Goal: Information Seeking & Learning: Compare options

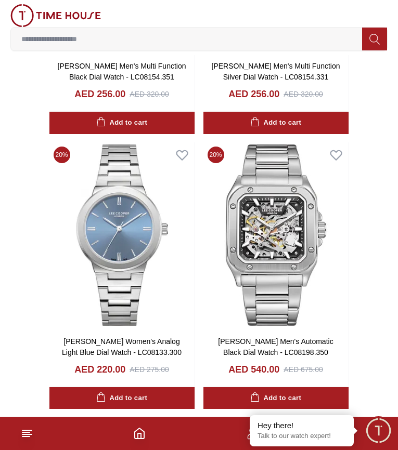
scroll to position [1663, 0]
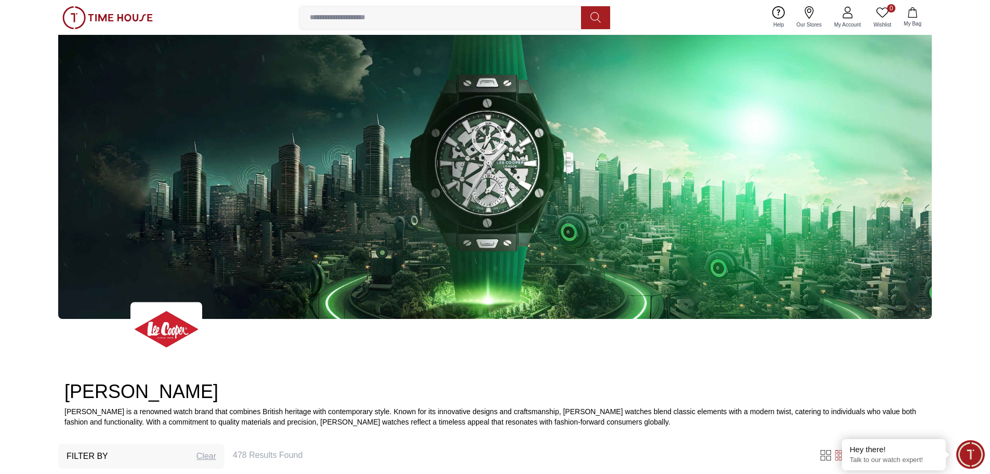
scroll to position [260, 0]
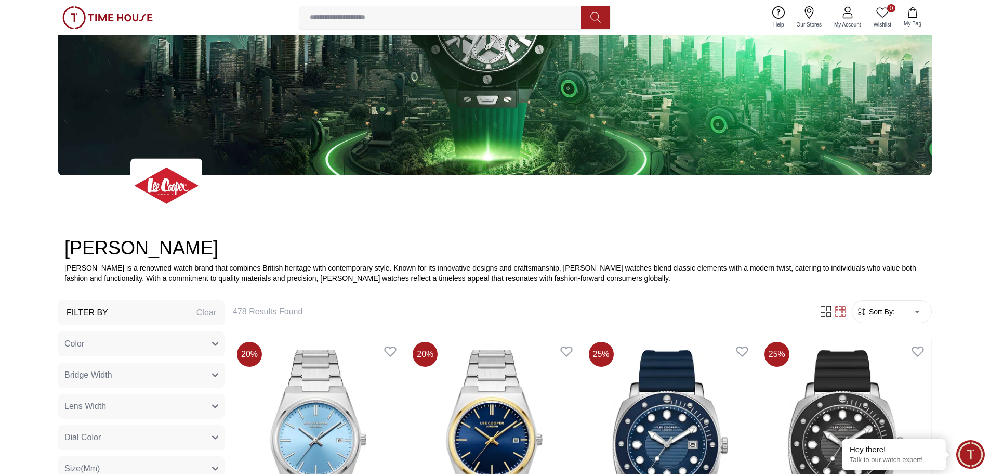
click at [397, 311] on span "Sort By:" at bounding box center [881, 311] width 28 height 10
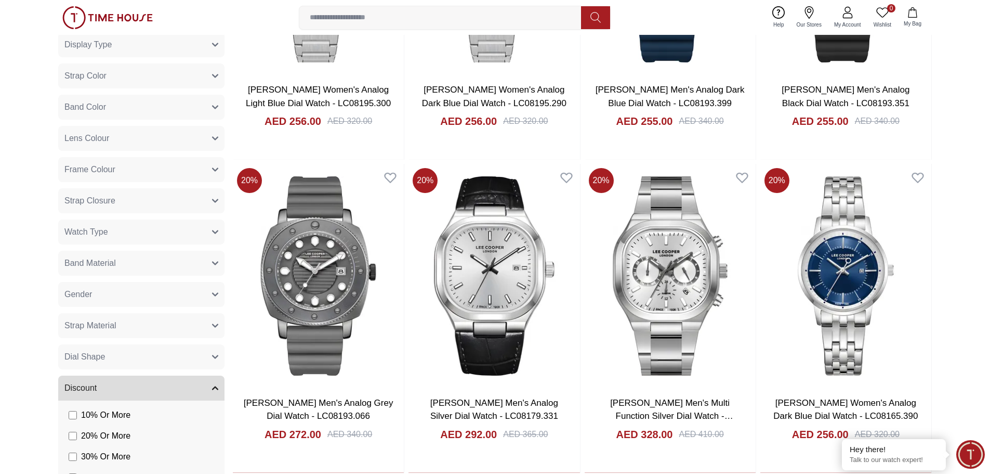
scroll to position [728, 0]
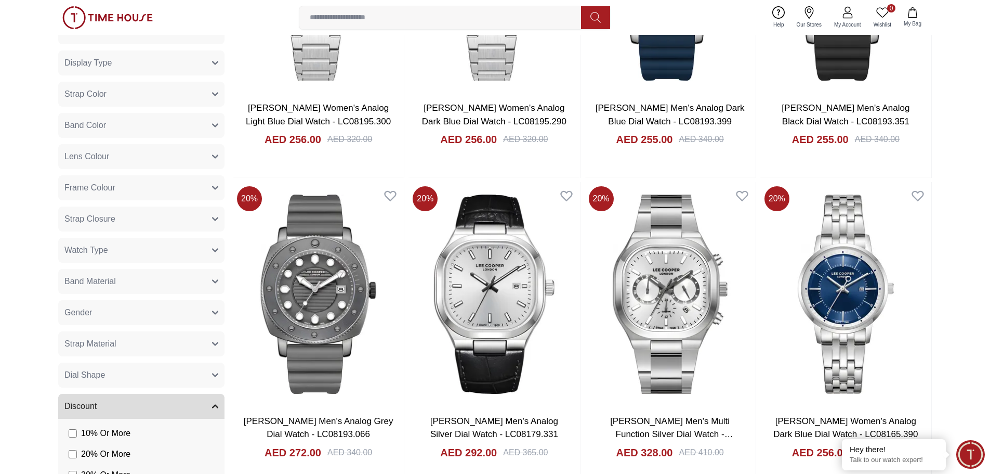
click at [214, 253] on button "Watch Type" at bounding box center [141, 250] width 166 height 25
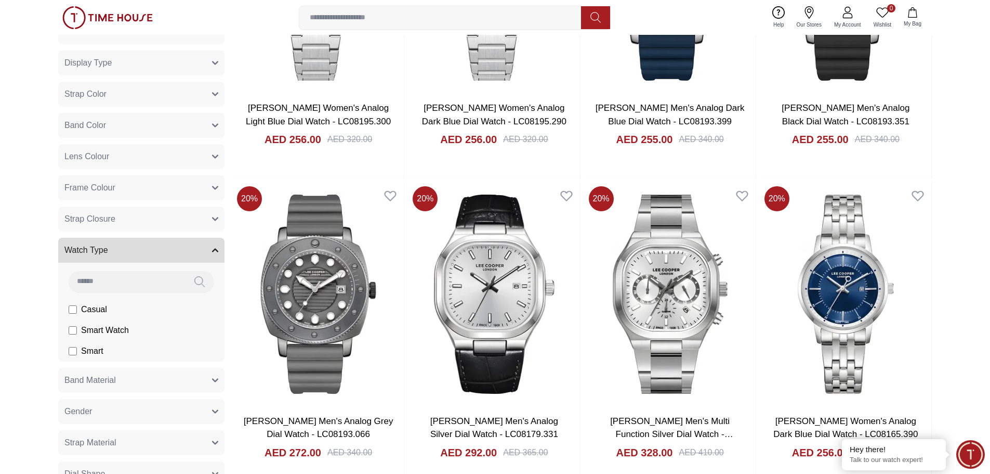
click at [214, 253] on button "Watch Type" at bounding box center [141, 250] width 166 height 25
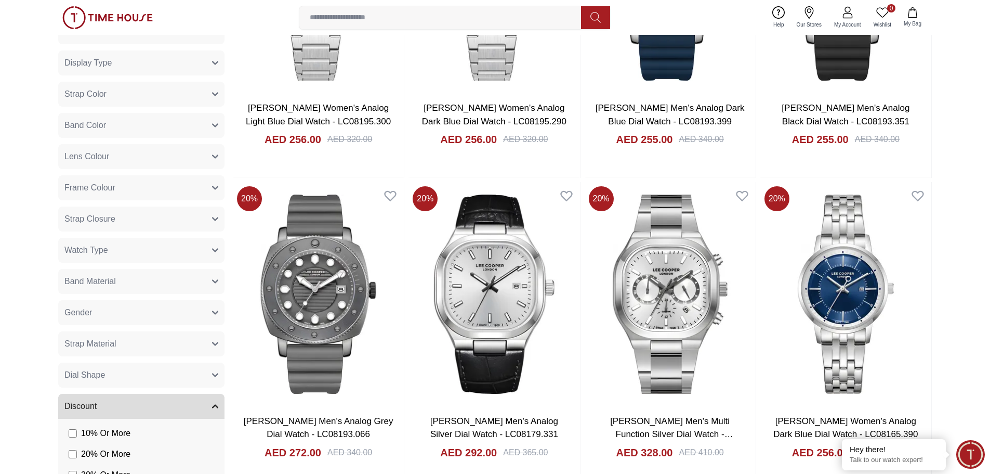
click at [218, 220] on icon "button" at bounding box center [215, 219] width 6 height 6
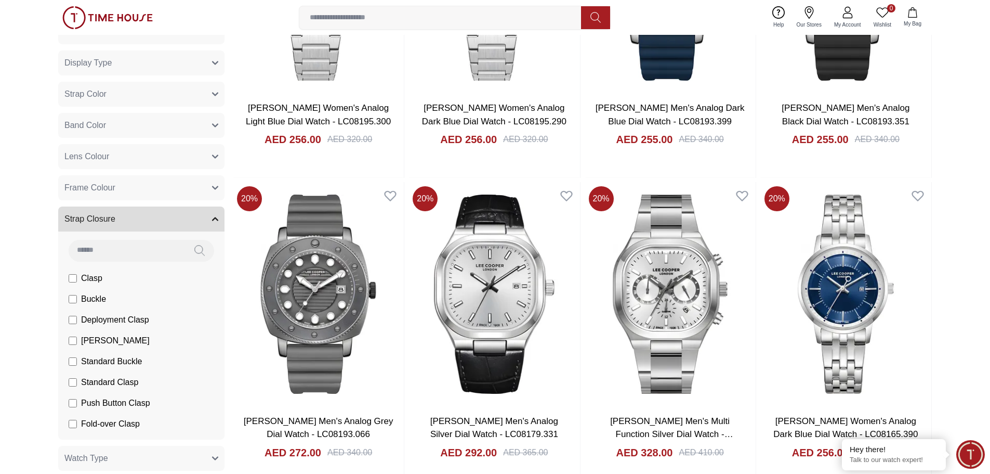
click at [218, 220] on icon "button" at bounding box center [215, 218] width 5 height 3
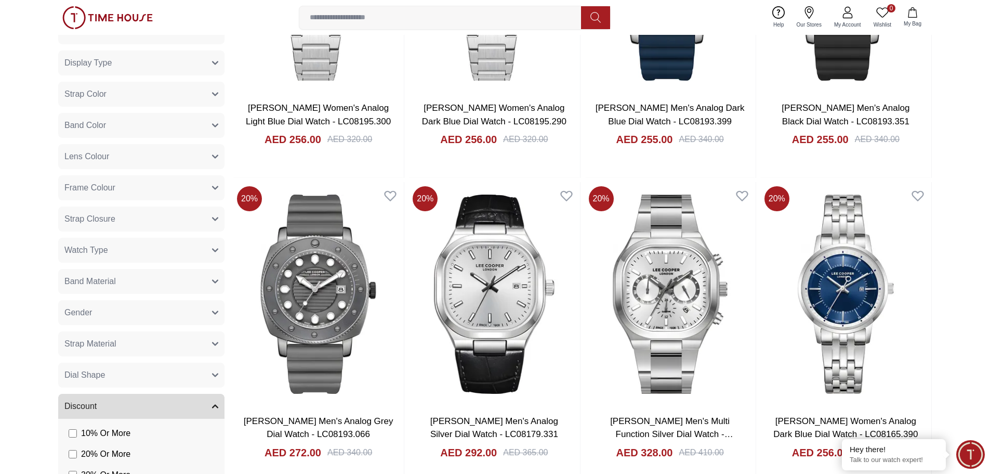
click at [208, 305] on button "Gender" at bounding box center [141, 312] width 166 height 25
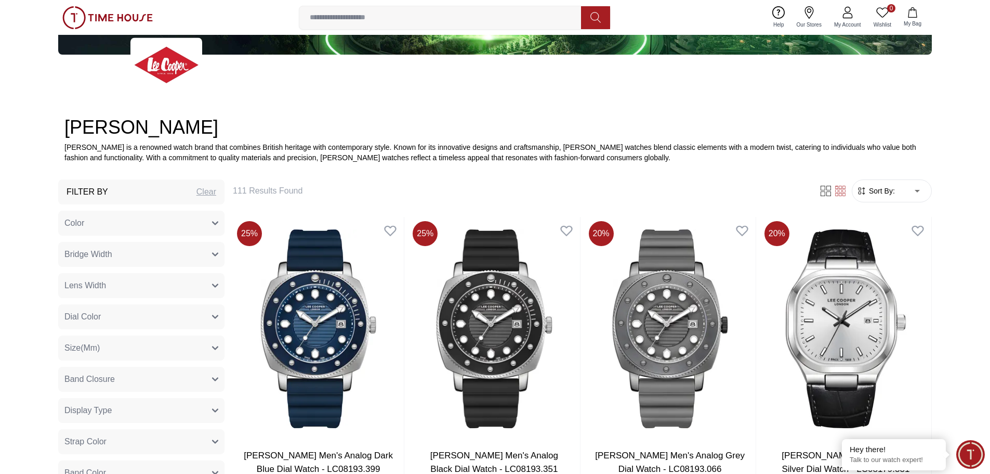
scroll to position [520, 0]
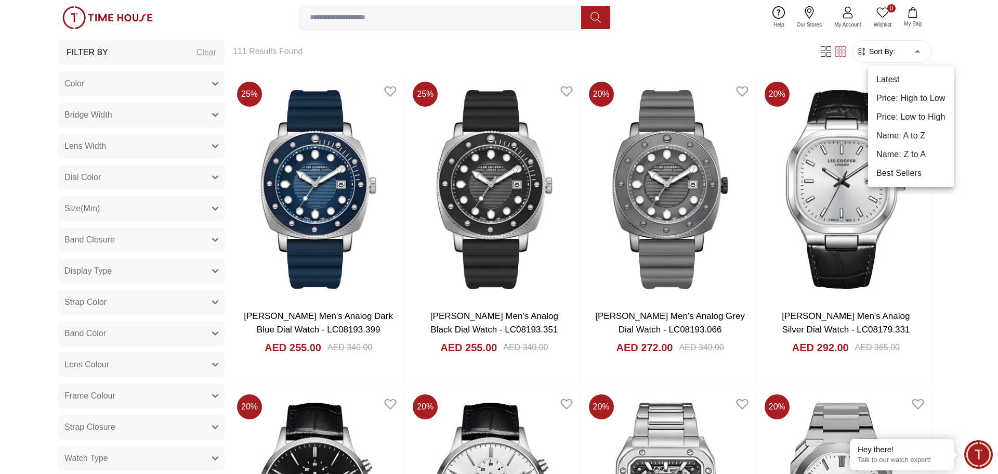
click at [397, 119] on li "Price: Low to High" at bounding box center [911, 117] width 86 height 19
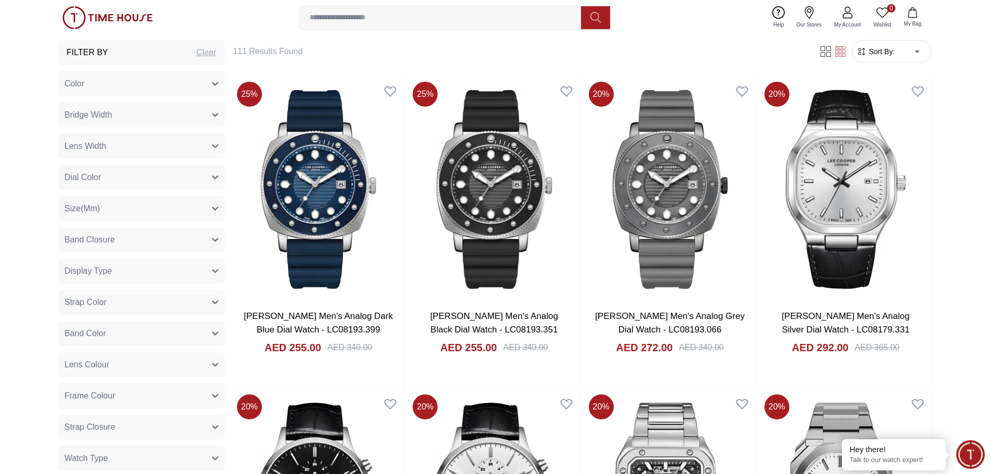
type input "*"
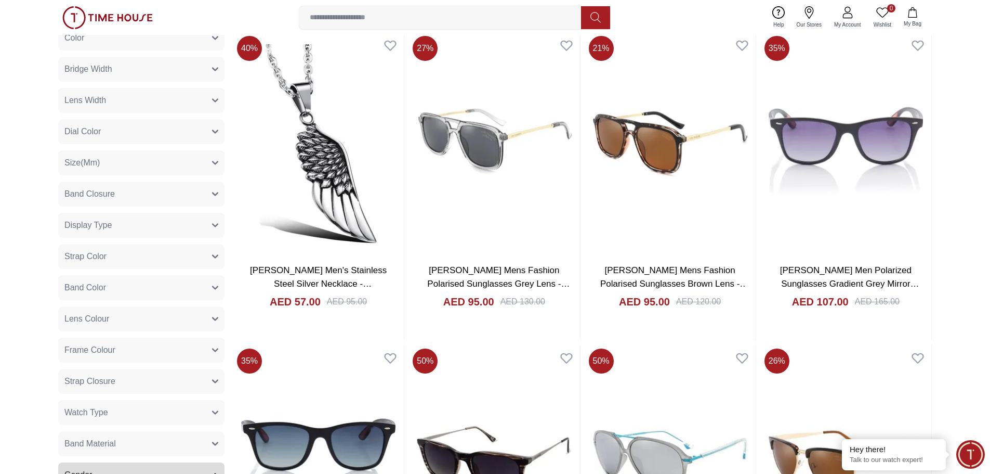
scroll to position [624, 0]
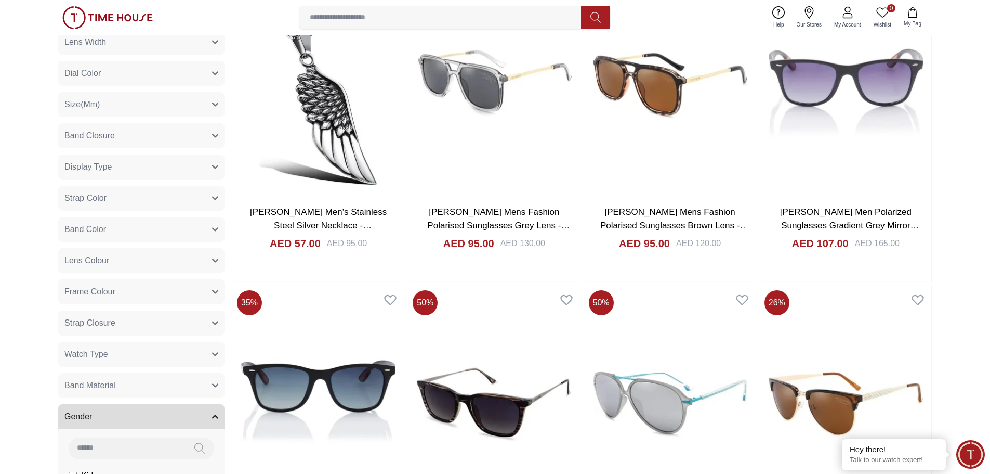
click at [128, 348] on button "Watch Type" at bounding box center [141, 354] width 166 height 25
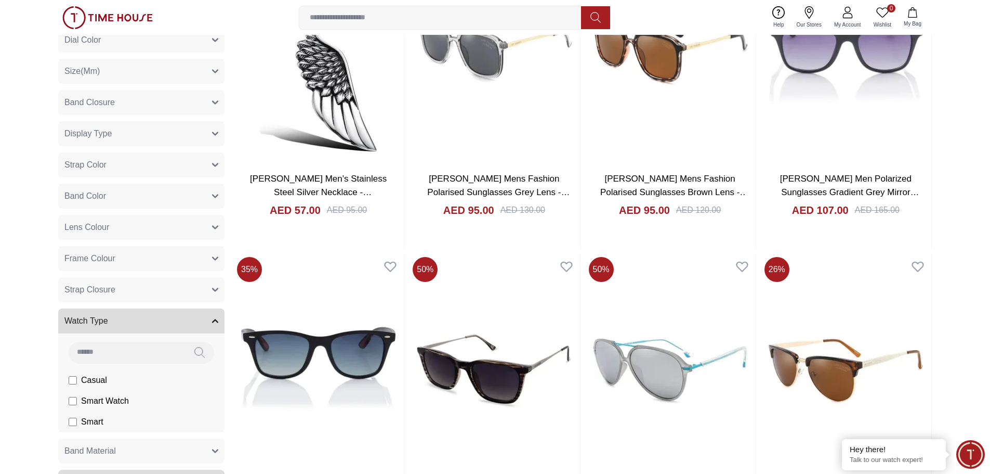
scroll to position [676, 0]
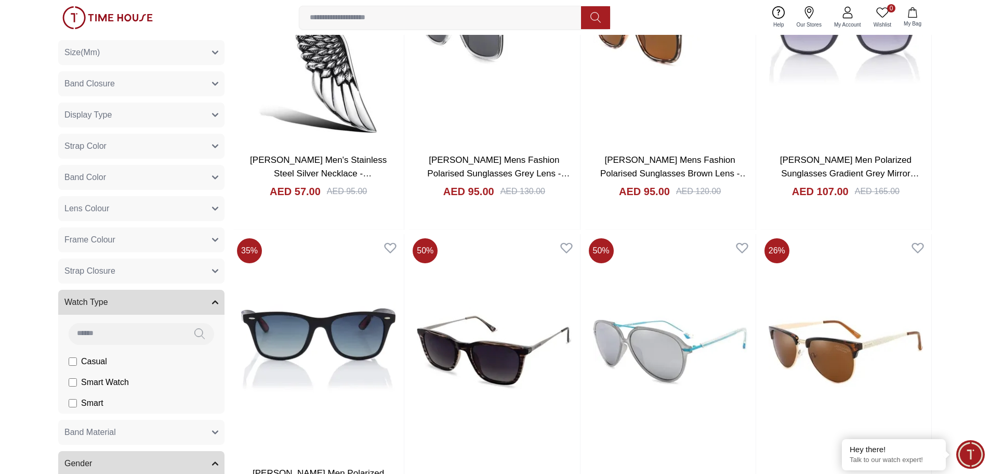
click at [0, 0] on span "Casual" at bounding box center [0, 0] width 0 height 0
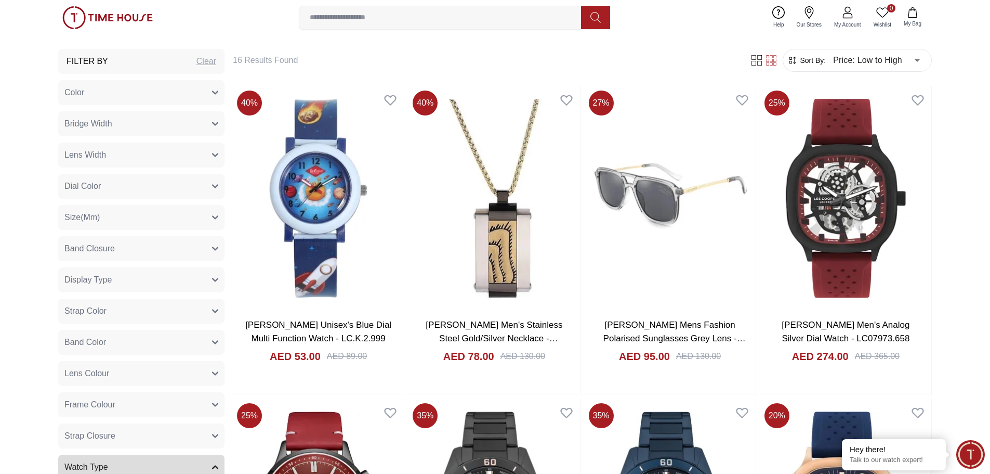
scroll to position [364, 0]
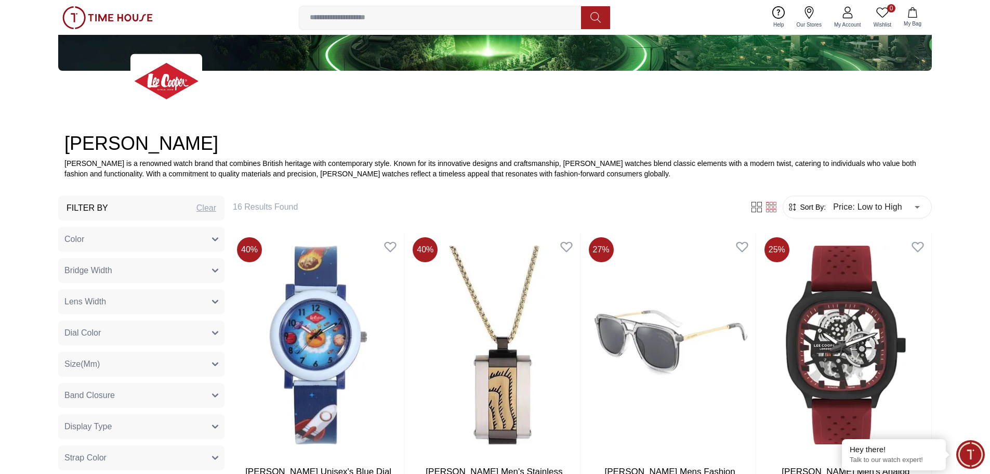
click at [115, 10] on img at bounding box center [107, 17] width 90 height 23
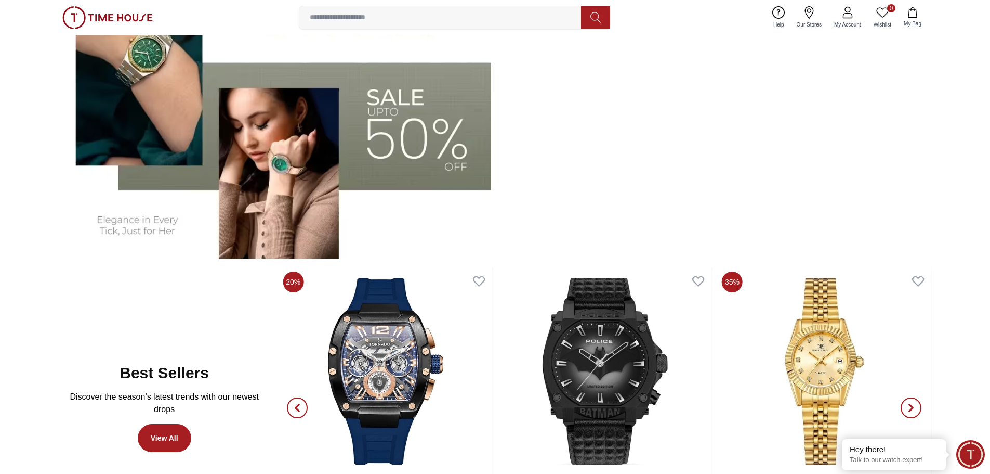
scroll to position [468, 0]
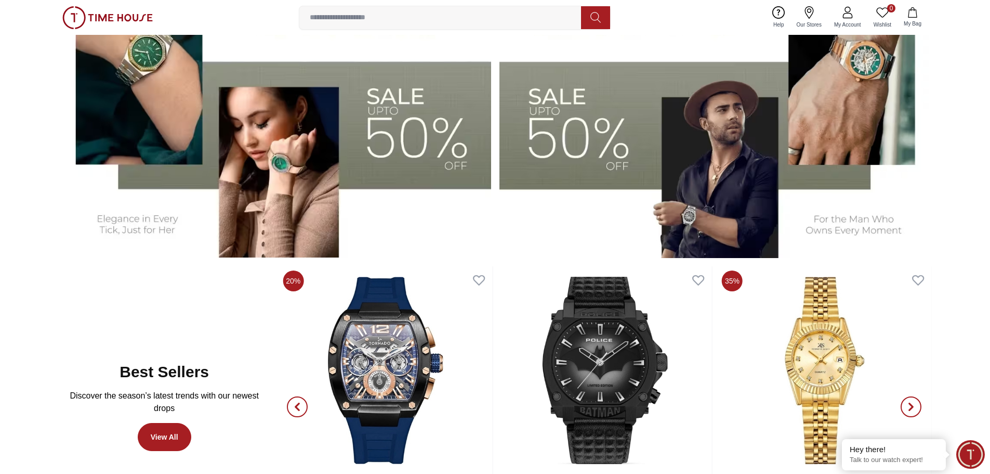
click at [397, 146] on img at bounding box center [716, 106] width 433 height 301
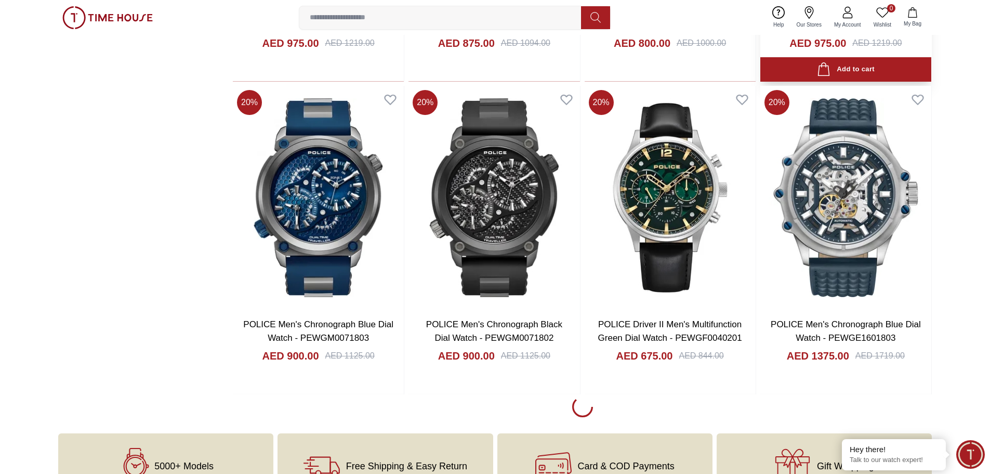
scroll to position [1508, 0]
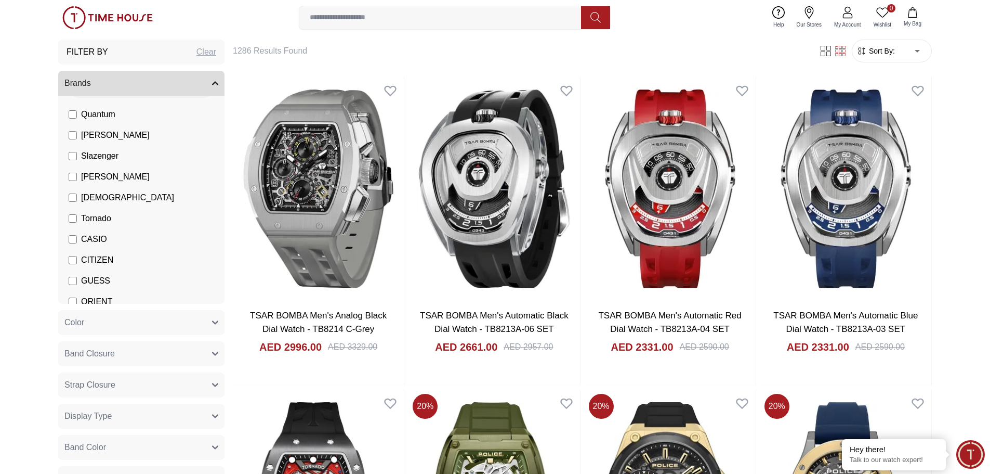
scroll to position [52, 0]
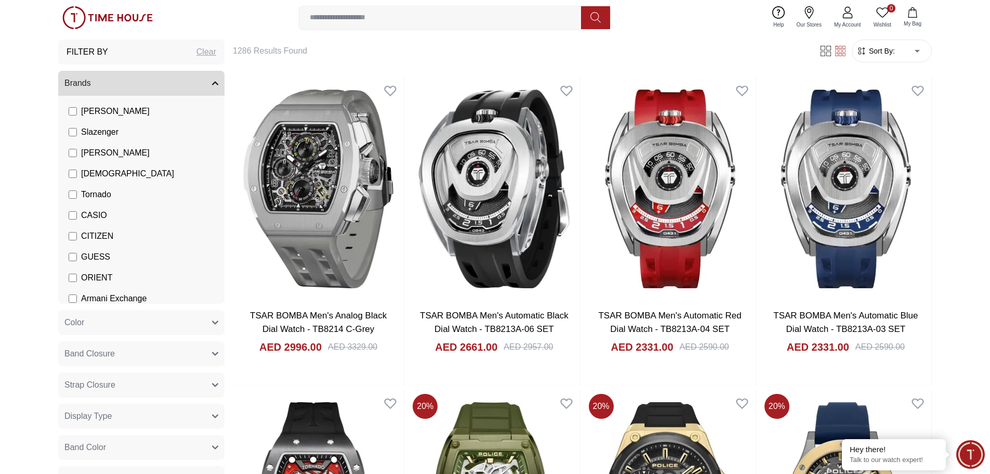
click at [77, 153] on label "[PERSON_NAME]" at bounding box center [109, 153] width 81 height 12
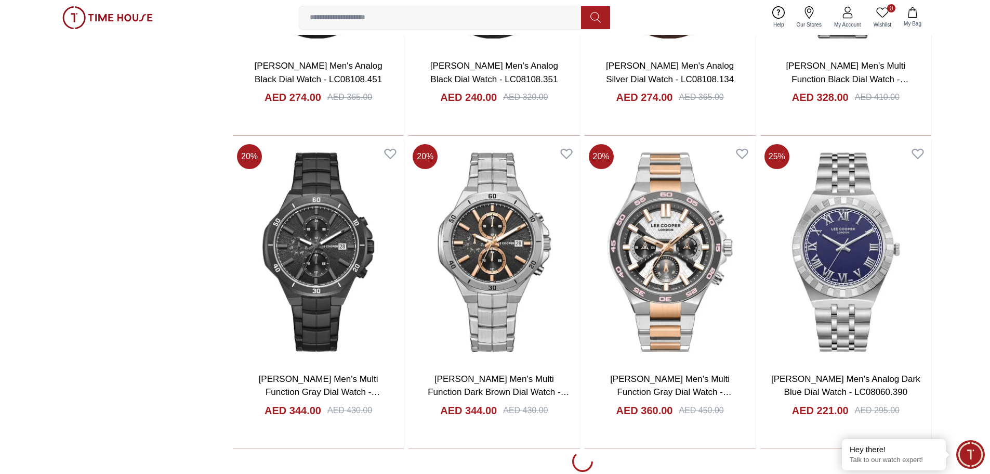
scroll to position [2807, 0]
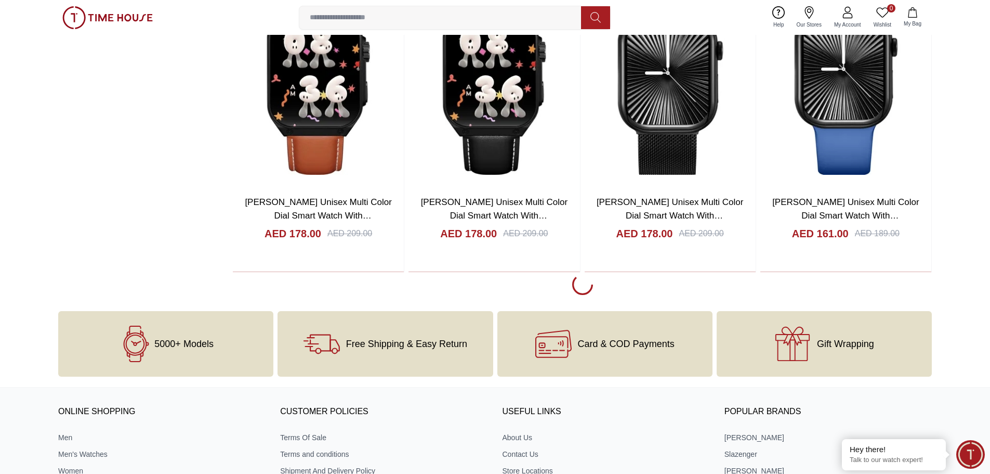
scroll to position [6238, 0]
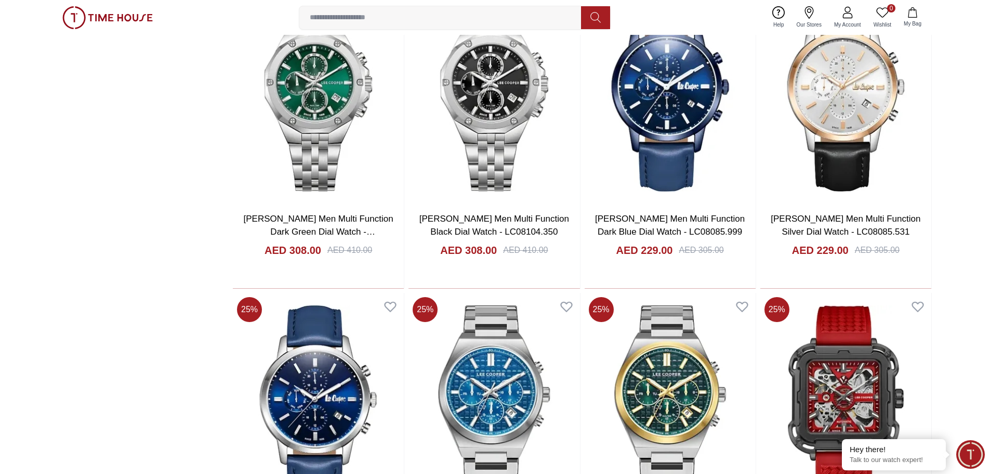
scroll to position [7226, 0]
